Goal: Task Accomplishment & Management: Manage account settings

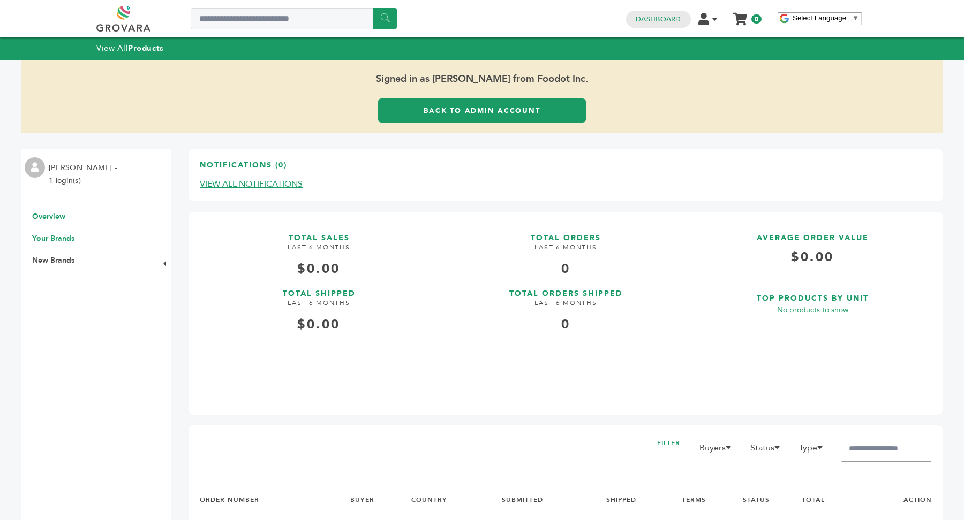
click at [56, 239] on link "Your Brands" at bounding box center [53, 238] width 42 height 10
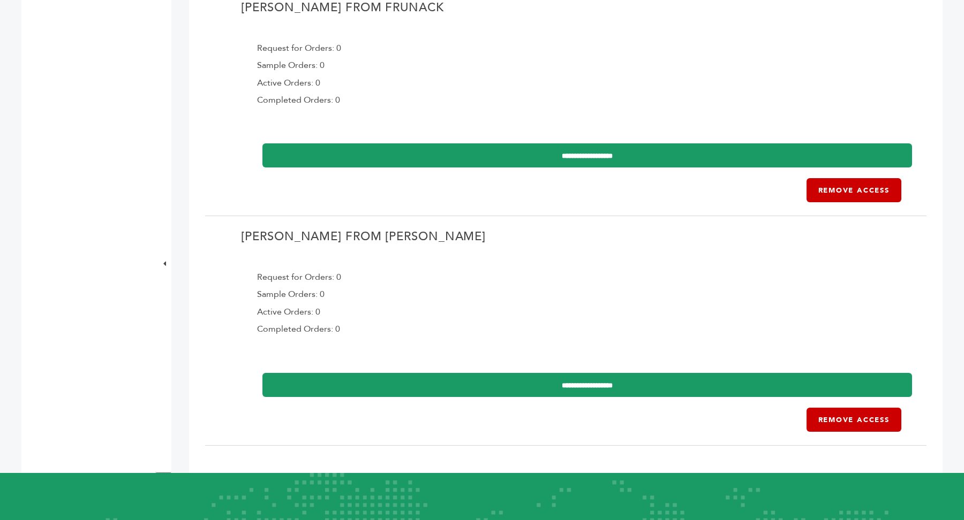
scroll to position [485, 0]
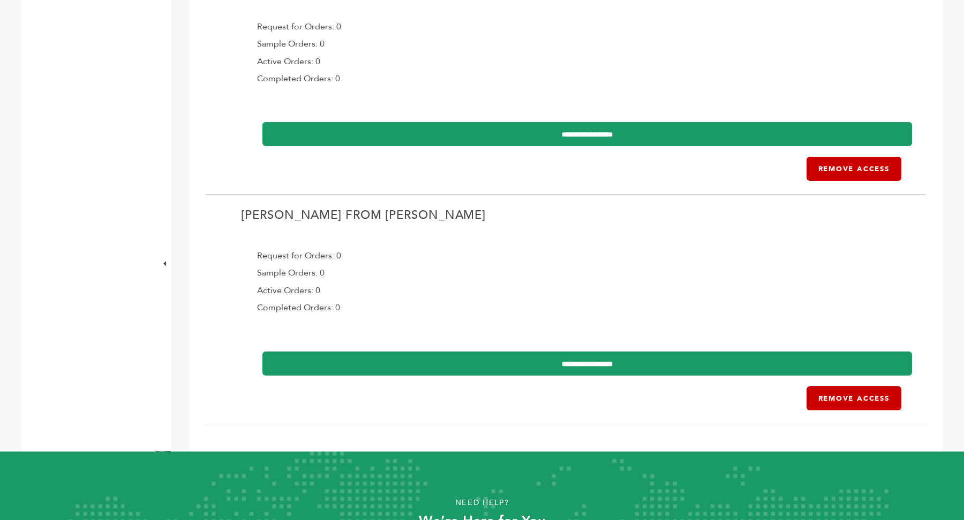
drag, startPoint x: 381, startPoint y: 217, endPoint x: 516, endPoint y: 217, distance: 134.4
click at [516, 217] on h2 "[PERSON_NAME] from [PERSON_NAME]" at bounding box center [565, 218] width 649 height 20
drag, startPoint x: 377, startPoint y: 213, endPoint x: 504, endPoint y: 214, distance: 126.9
click at [504, 214] on h2 "[PERSON_NAME] from [PERSON_NAME]" at bounding box center [565, 218] width 649 height 20
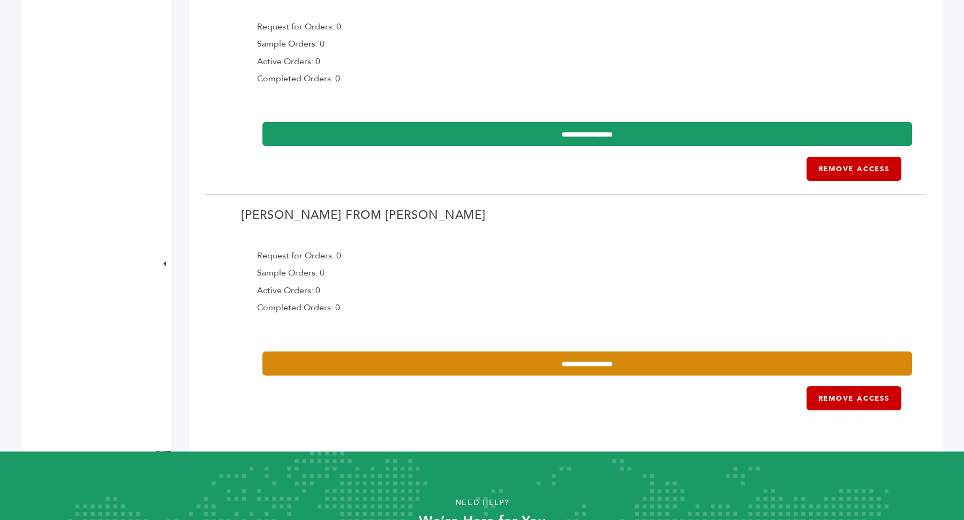
click at [645, 363] on input "**********" at bounding box center [586, 364] width 649 height 24
